Goal: Book appointment/travel/reservation

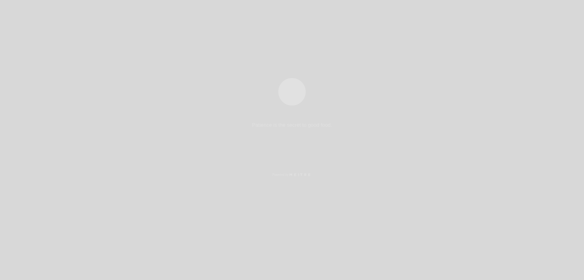
select select "es"
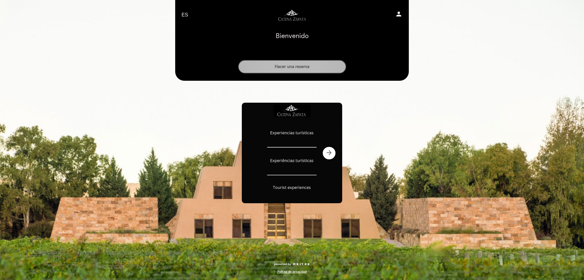
click at [318, 65] on button "Hacer una reserva" at bounding box center [292, 66] width 108 height 13
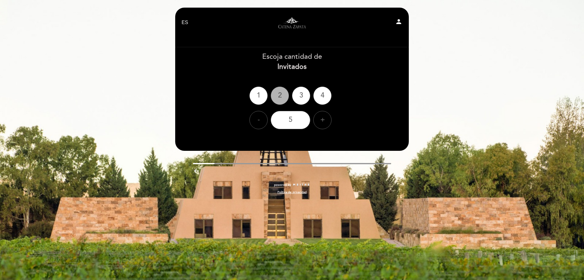
click at [278, 95] on div "2" at bounding box center [280, 95] width 18 height 18
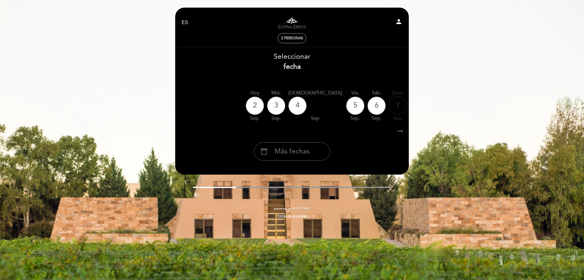
drag, startPoint x: 306, startPoint y: 123, endPoint x: 338, endPoint y: 125, distance: 32.3
click at [337, 125] on div "[DATE] [DATE] [DATE] [DATE] [DATE] [DATE] [DATE] [DATE] [DATE] mié. sep." at bounding box center [292, 105] width 234 height 38
click at [399, 133] on icon "arrow_right_alt" at bounding box center [399, 130] width 9 height 13
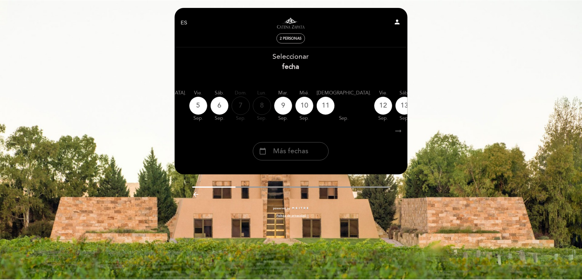
scroll to position [0, 177]
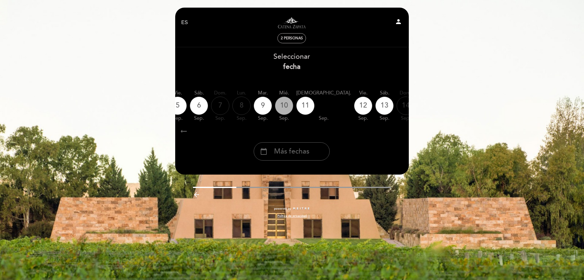
click at [275, 107] on div "10" at bounding box center [284, 105] width 18 height 18
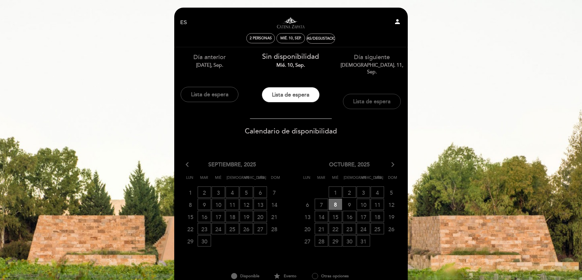
click at [361, 98] on button "Lista de espera" at bounding box center [372, 101] width 58 height 15
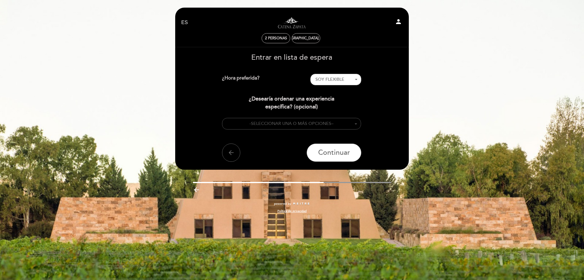
click at [339, 122] on button "- SELECCIONAR UNA O MÁS OPCIONES –" at bounding box center [291, 124] width 139 height 12
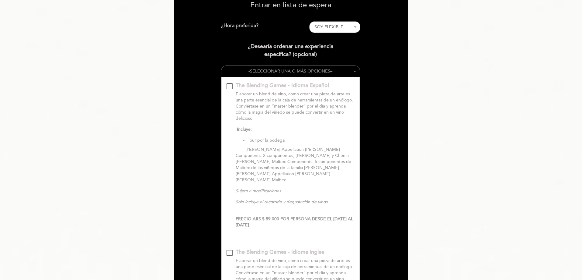
scroll to position [40, 0]
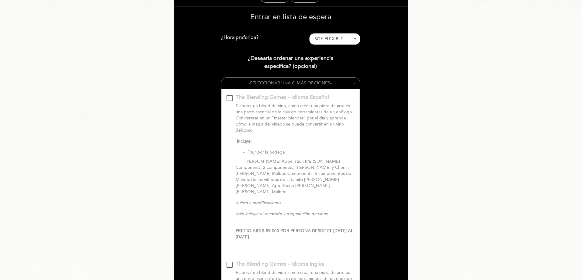
click at [339, 82] on button "- SELECCIONAR UNA O MÁS OPCIONES –" at bounding box center [290, 83] width 139 height 11
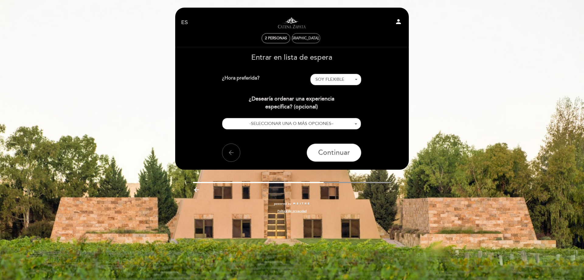
click at [310, 38] on div "[DEMOGRAPHIC_DATA]. 11, sep." at bounding box center [306, 38] width 54 height 5
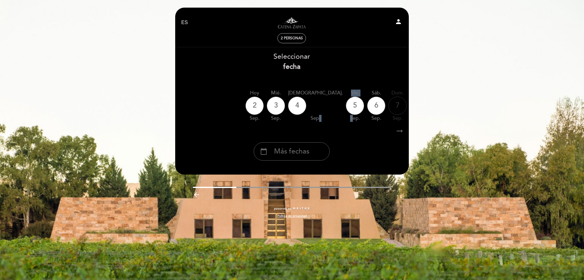
drag, startPoint x: 299, startPoint y: 123, endPoint x: 315, endPoint y: 121, distance: 15.9
click at [315, 121] on div "[DATE] [DATE] [DATE] [DATE] [DATE] [DATE] [DATE] [DATE] [DATE] mié. sep." at bounding box center [292, 105] width 234 height 38
click at [394, 132] on div "arrow_right_alt arrow_right_alt" at bounding box center [292, 130] width 234 height 13
click at [396, 132] on icon "arrow_right_alt" at bounding box center [399, 130] width 9 height 13
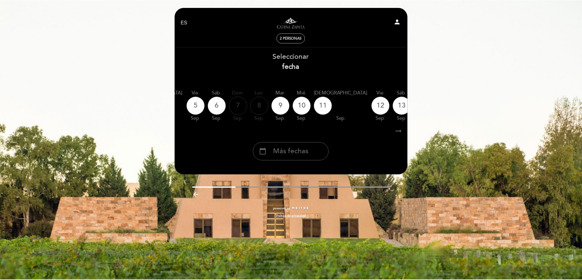
scroll to position [0, 177]
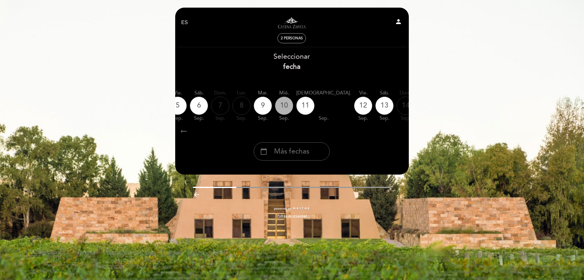
click at [275, 102] on div "10" at bounding box center [284, 105] width 18 height 18
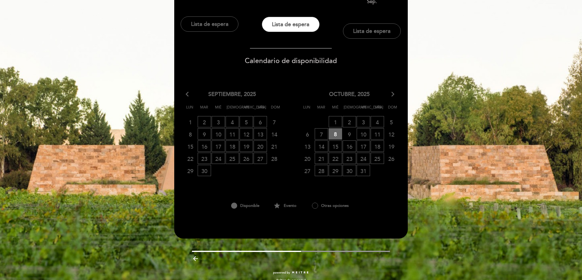
scroll to position [72, 0]
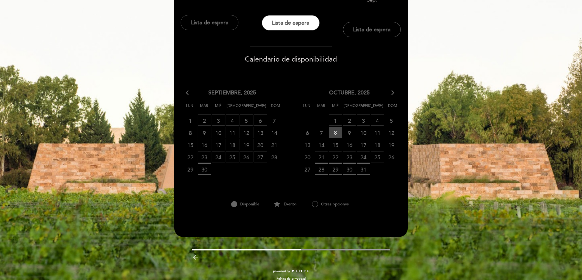
click at [334, 127] on span "8 RESERVAS DISPONIBLES" at bounding box center [335, 132] width 13 height 11
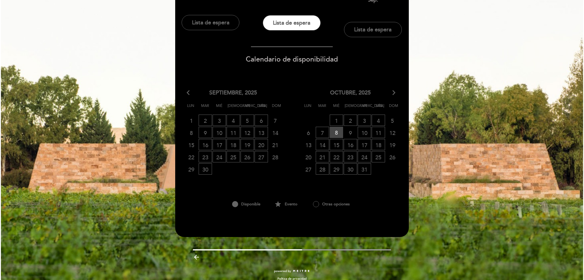
scroll to position [0, 0]
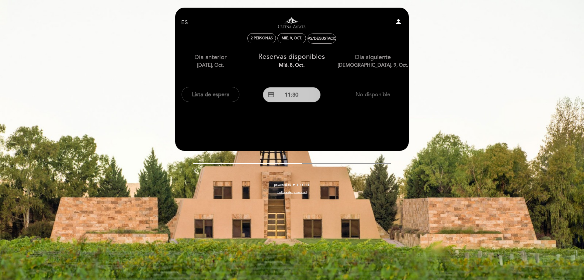
click at [304, 95] on button "credit_card 11:30" at bounding box center [292, 94] width 58 height 15
